Goal: Find specific page/section: Find specific page/section

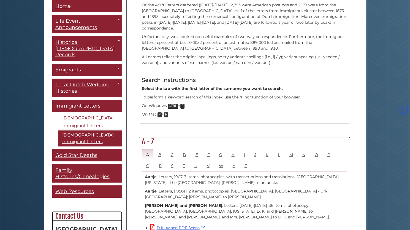
scroll to position [200, 0]
click at [189, 225] on link "D.K. Aanen PDF Scans" at bounding box center [178, 227] width 56 height 5
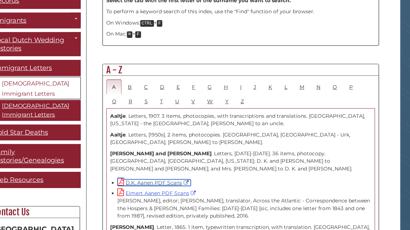
scroll to position [234, 0]
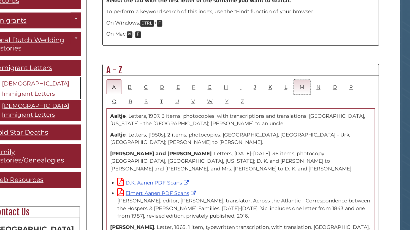
click at [285, 115] on link "M" at bounding box center [291, 120] width 12 height 11
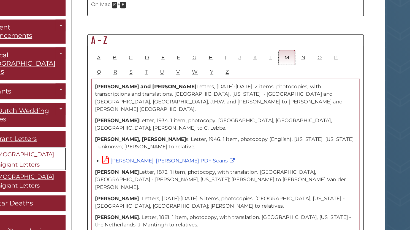
scroll to position [311, 0]
click at [155, 49] on link "R" at bounding box center [161, 54] width 12 height 11
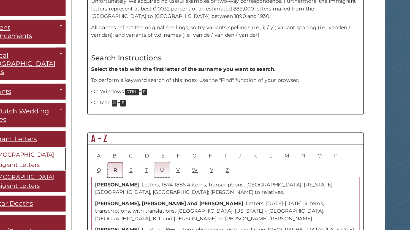
scroll to position [233, 0]
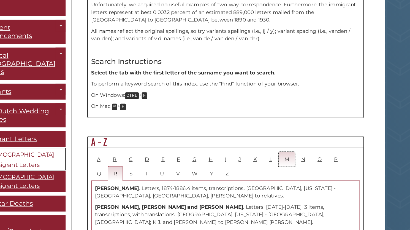
click at [287, 116] on link "M" at bounding box center [291, 121] width 12 height 11
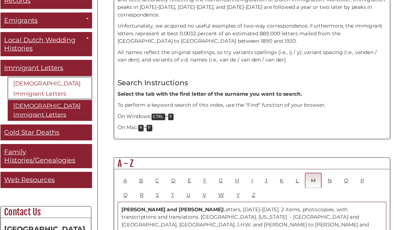
scroll to position [164, 0]
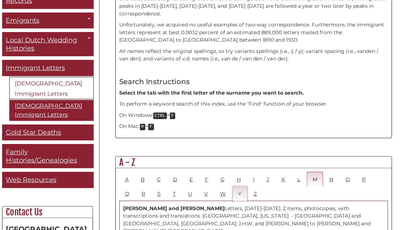
click at [228, 196] on link "Y" at bounding box center [233, 201] width 11 height 11
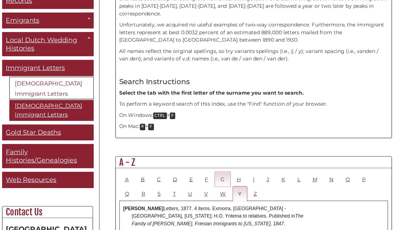
click at [215, 185] on link "G" at bounding box center [221, 190] width 12 height 11
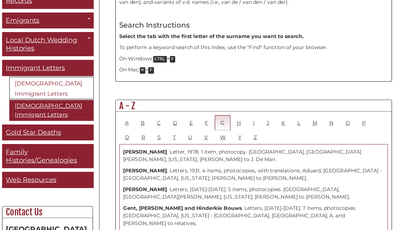
scroll to position [207, 0]
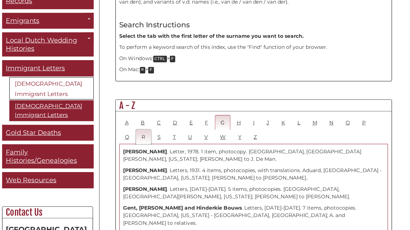
click at [155, 153] on link "R" at bounding box center [161, 158] width 12 height 11
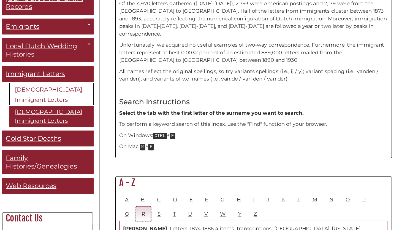
scroll to position [216, 0]
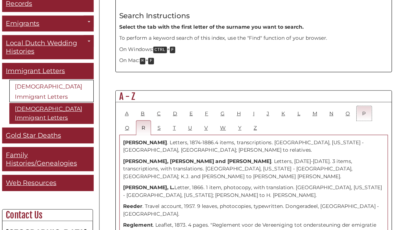
click at [327, 133] on link "P" at bounding box center [329, 138] width 12 height 11
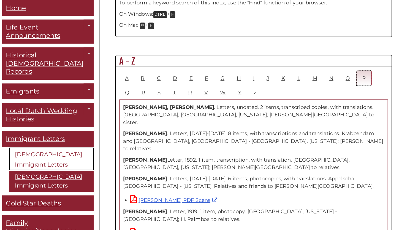
scroll to position [293, 0]
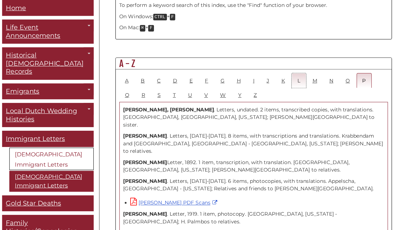
click at [275, 56] on link "L" at bounding box center [279, 61] width 11 height 11
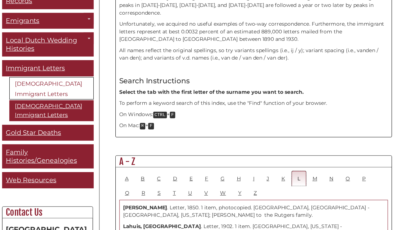
scroll to position [165, 0]
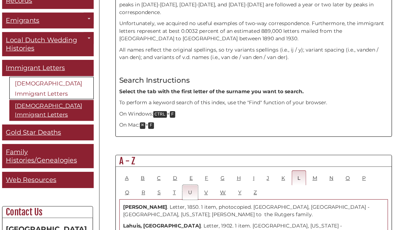
click at [190, 195] on link "U" at bounding box center [196, 200] width 12 height 11
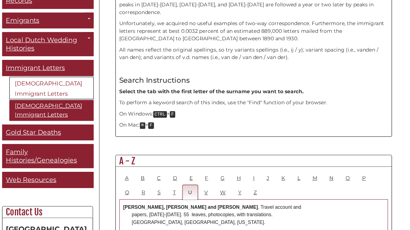
scroll to position [206, 0]
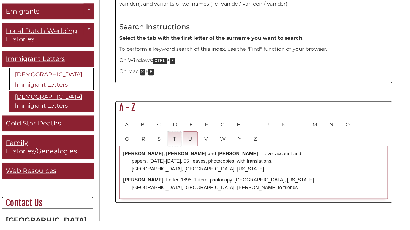
click at [179, 154] on link "T" at bounding box center [184, 159] width 11 height 11
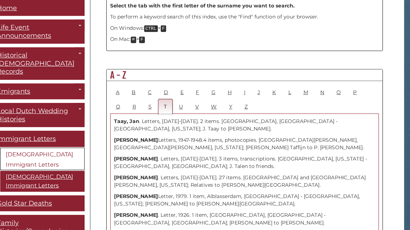
scroll to position [284, 0]
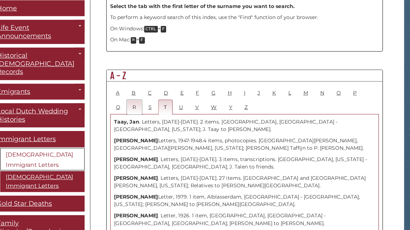
click at [155, 76] on link "R" at bounding box center [161, 81] width 12 height 11
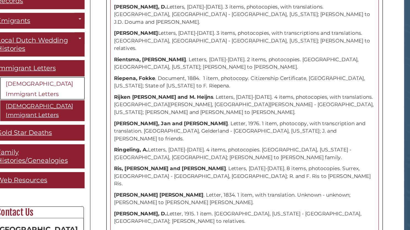
scroll to position [588, 0]
